Goal: Use online tool/utility: Utilize a website feature to perform a specific function

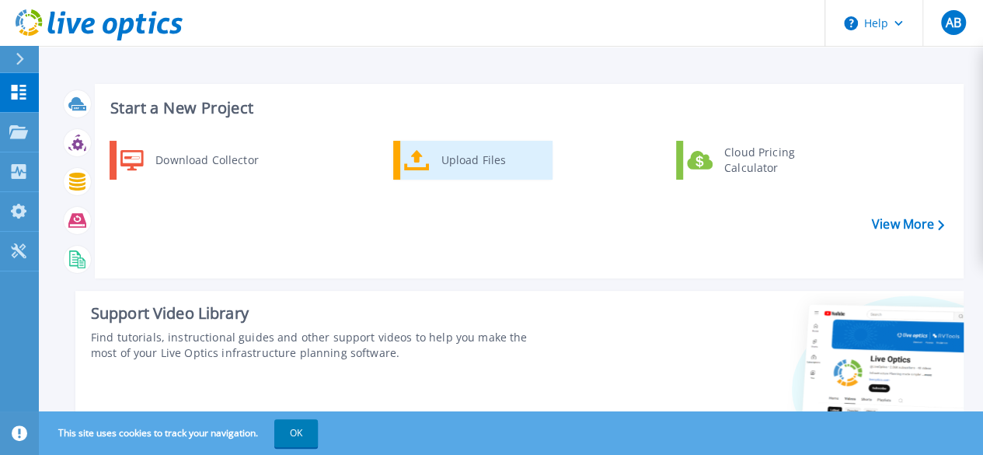
click at [483, 162] on div "Upload Files" at bounding box center [491, 160] width 115 height 31
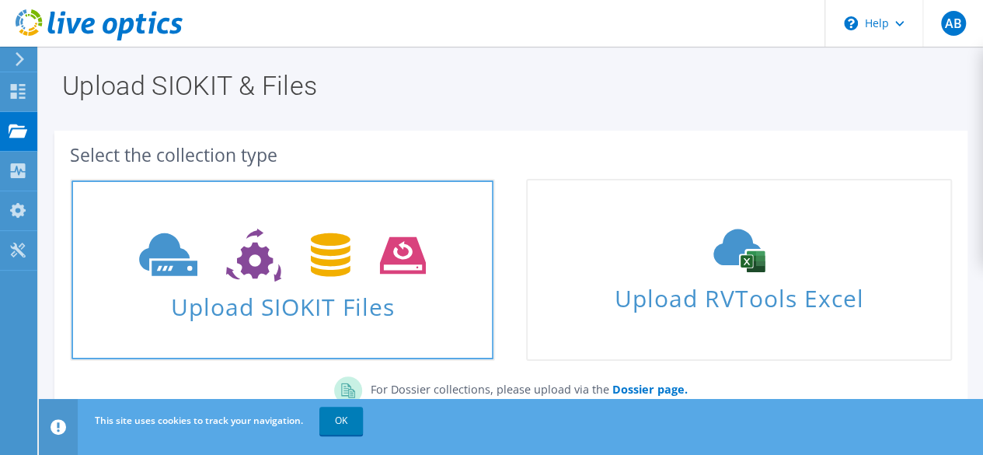
click at [318, 305] on span "Upload SIOKIT Files" at bounding box center [283, 301] width 422 height 33
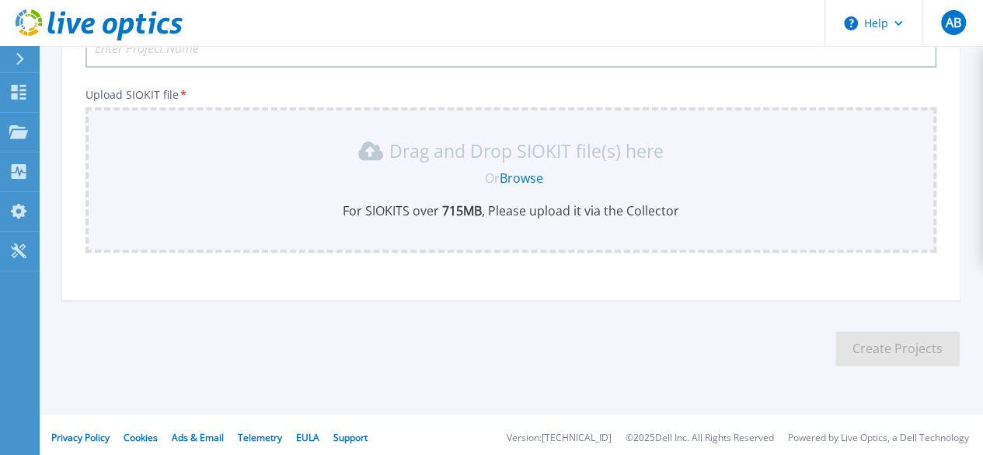
scroll to position [164, 0]
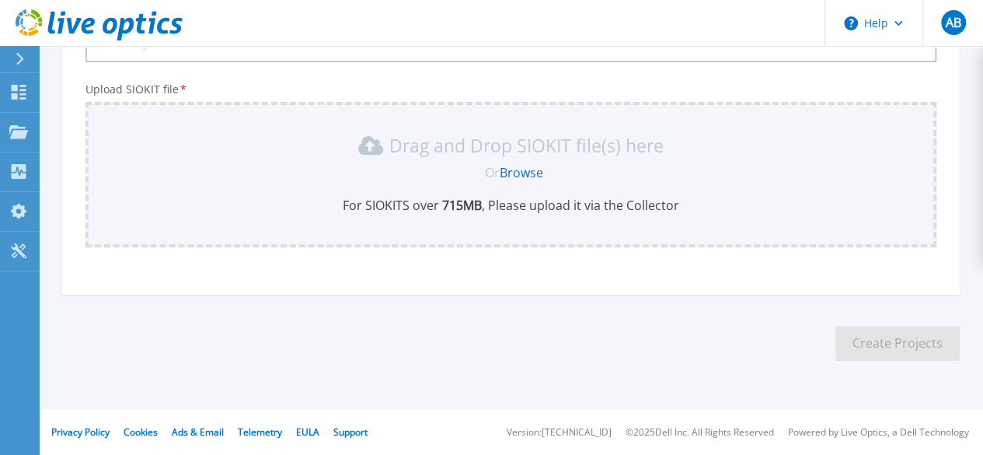
click at [526, 169] on link "Browse" at bounding box center [522, 172] width 44 height 17
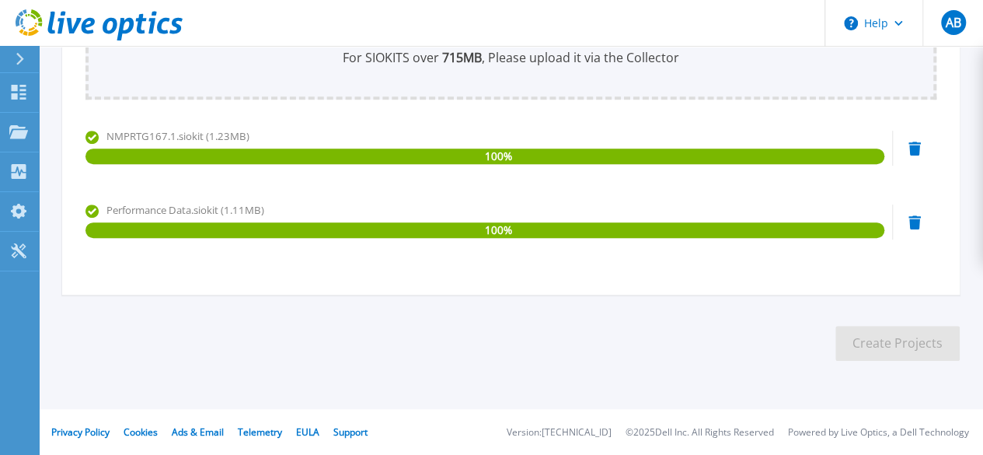
scroll to position [0, 0]
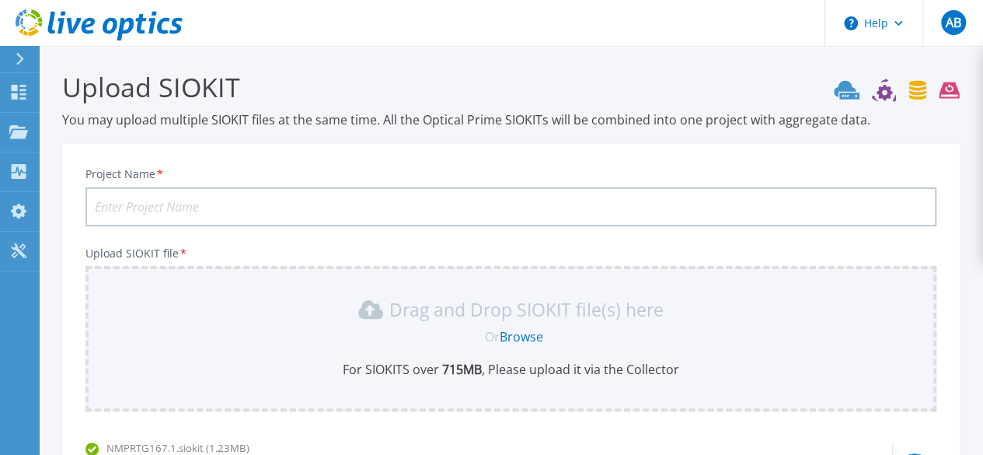
click at [376, 209] on input "Project Name *" at bounding box center [510, 206] width 851 height 39
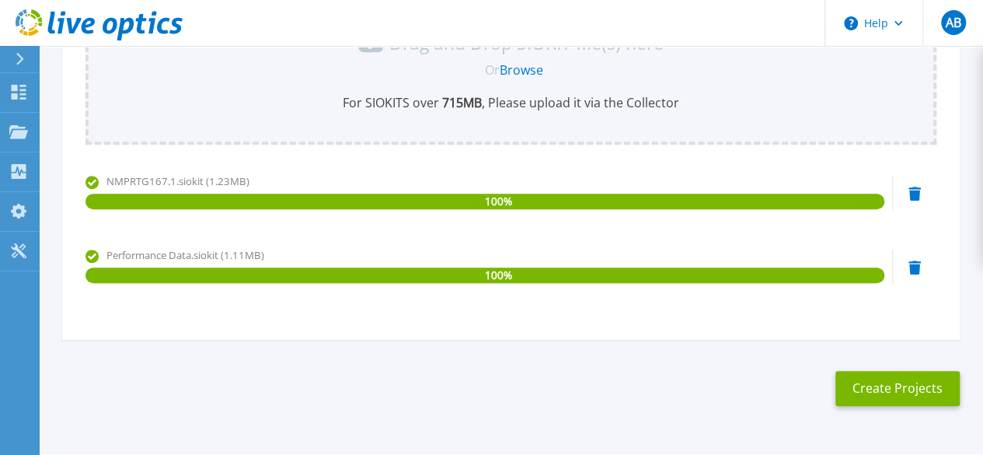
scroll to position [312, 0]
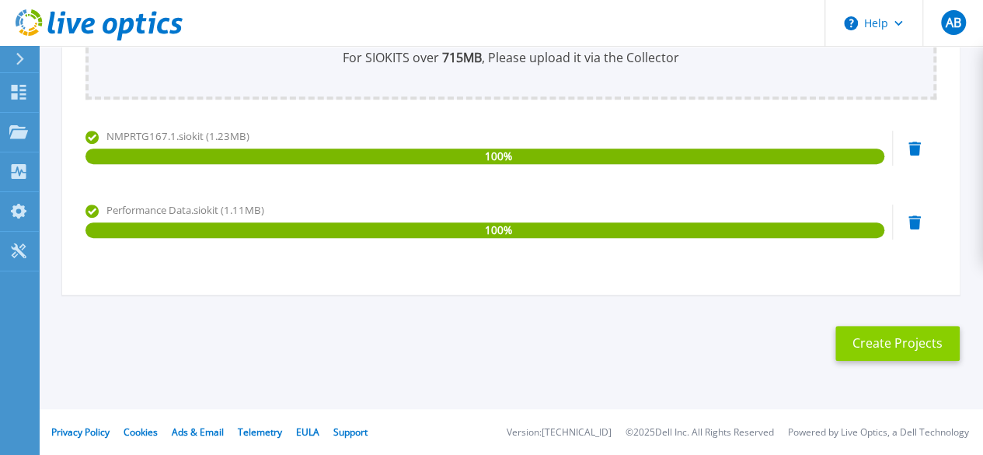
type input "Performance Data-13-10-2025"
click at [914, 347] on button "Create Projects" at bounding box center [897, 343] width 124 height 35
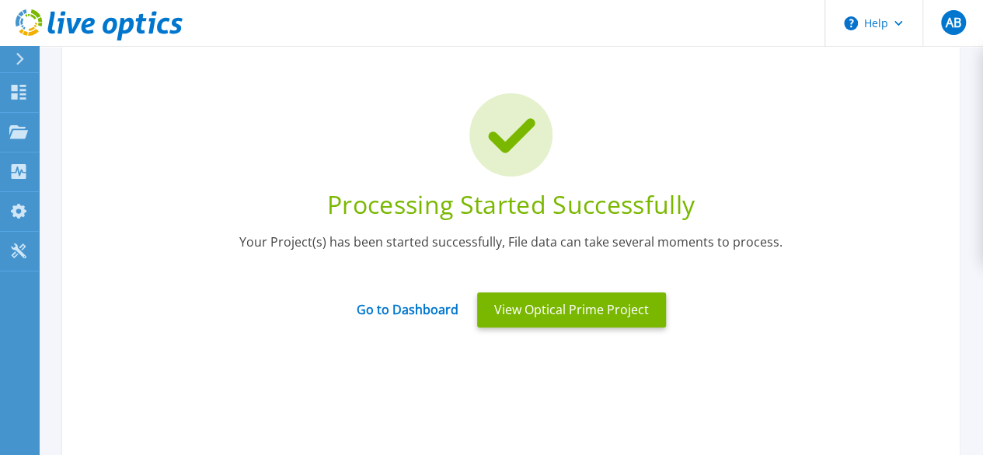
scroll to position [70, 0]
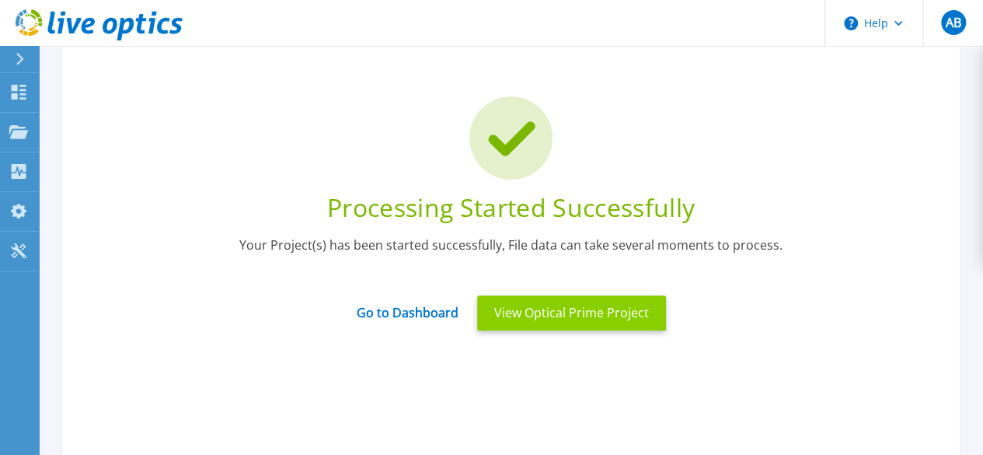
click at [614, 313] on button "View Optical Prime Project" at bounding box center [571, 312] width 189 height 35
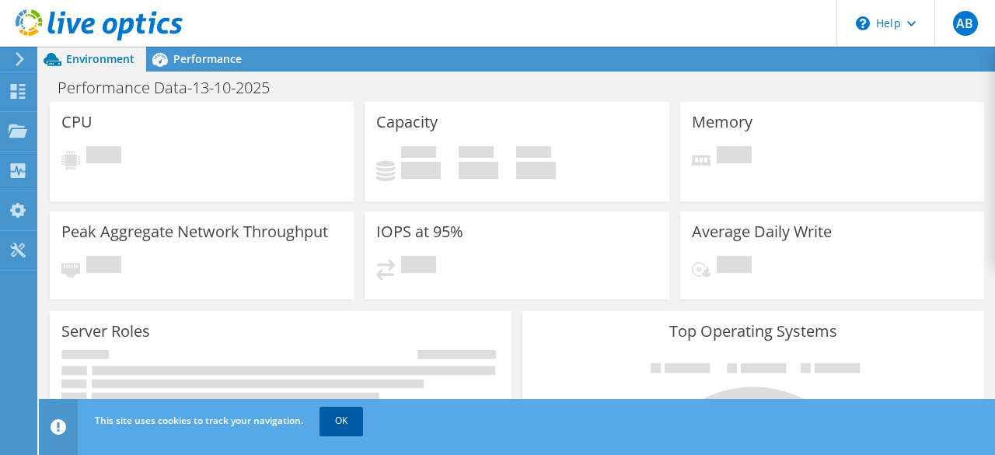
click at [336, 418] on link "OK" at bounding box center [341, 420] width 44 height 28
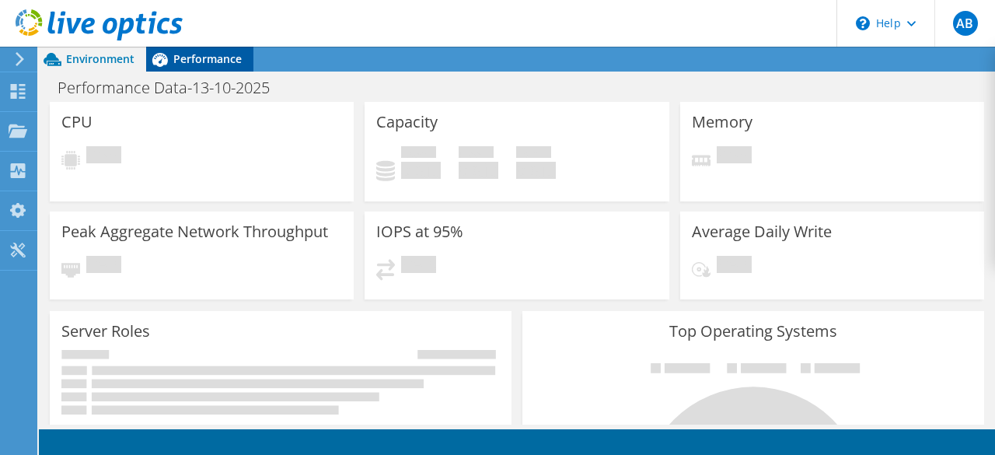
click at [206, 57] on span "Performance" at bounding box center [207, 58] width 68 height 15
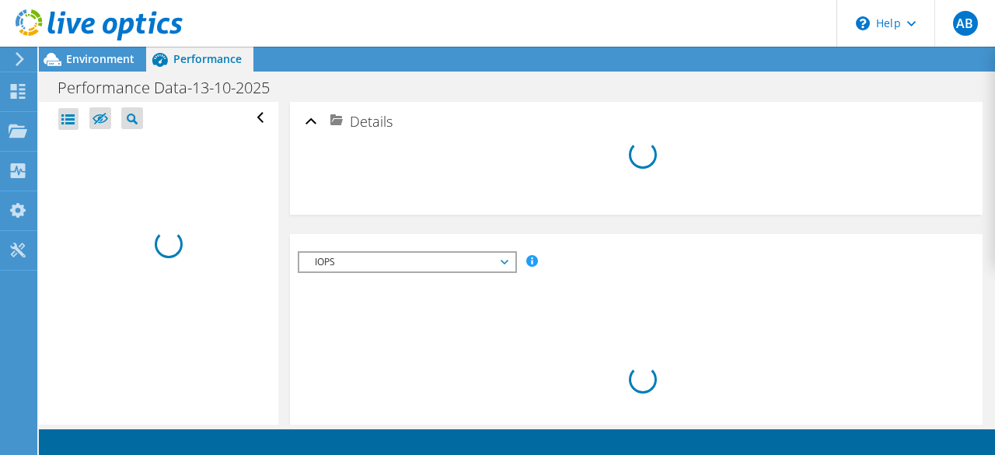
click at [79, 51] on div at bounding box center [91, 26] width 183 height 52
click at [81, 55] on span "Environment" at bounding box center [100, 58] width 68 height 15
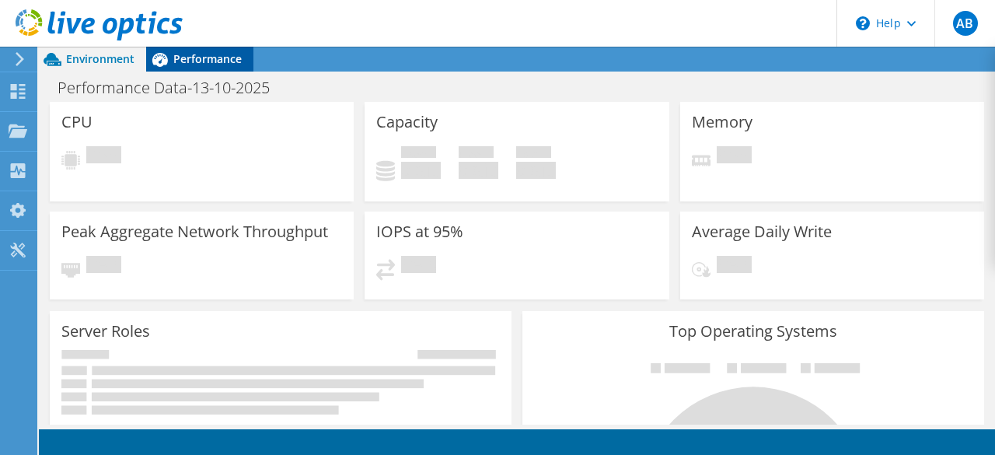
click at [205, 61] on span "Performance" at bounding box center [207, 58] width 68 height 15
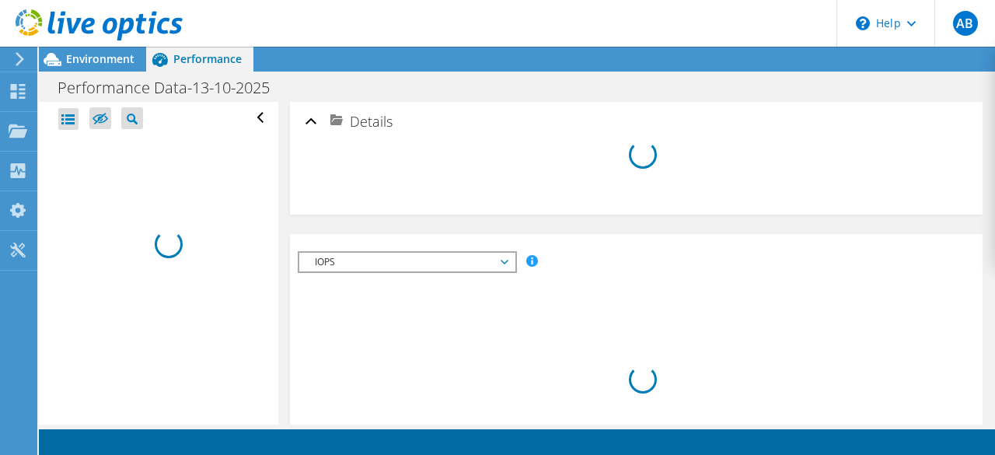
click at [95, 50] on div at bounding box center [91, 26] width 183 height 52
click at [95, 54] on span "Environment" at bounding box center [100, 58] width 68 height 15
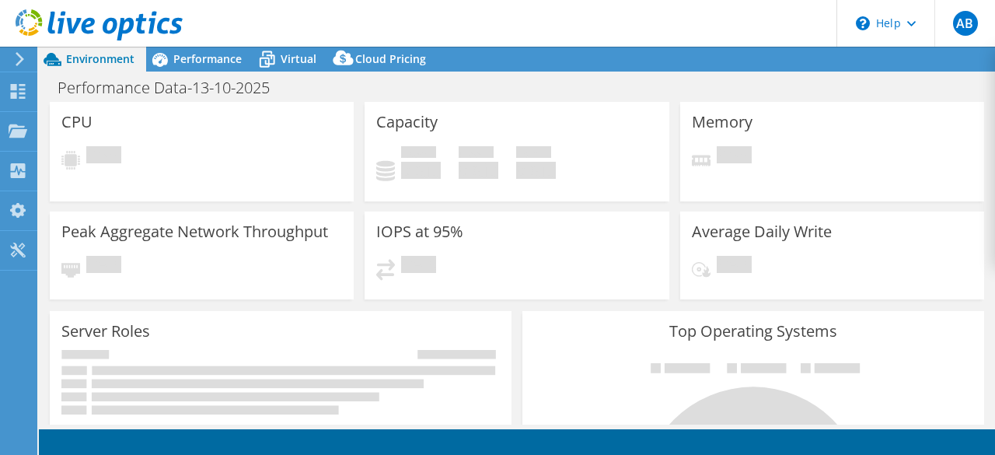
select select "USD"
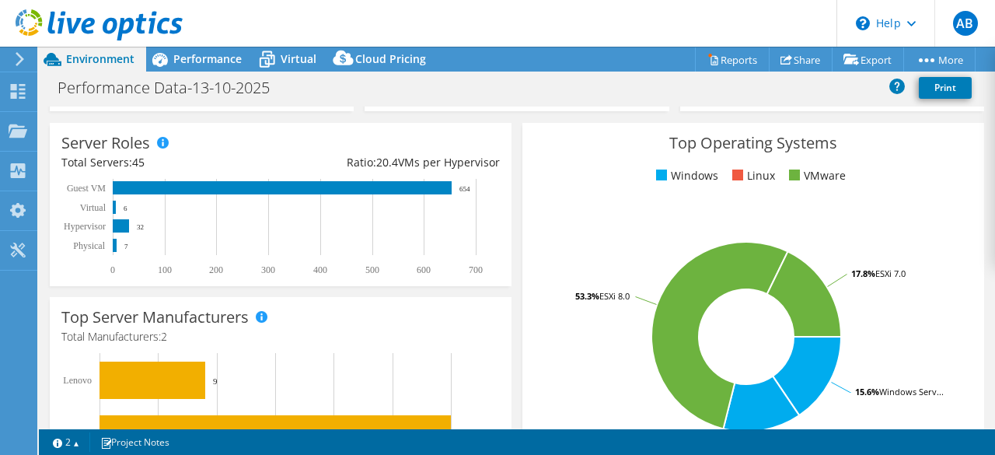
scroll to position [236, 0]
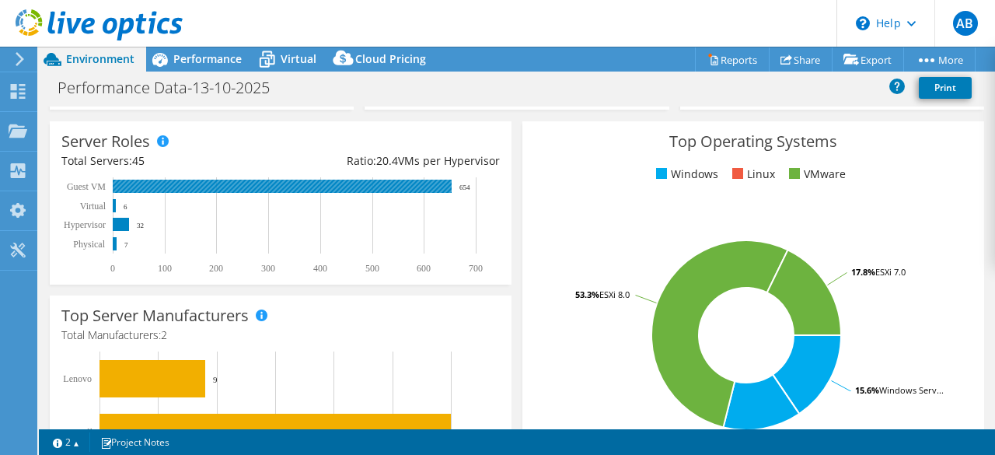
click at [303, 186] on rect at bounding box center [282, 186] width 339 height 13
